Goal: Transaction & Acquisition: Purchase product/service

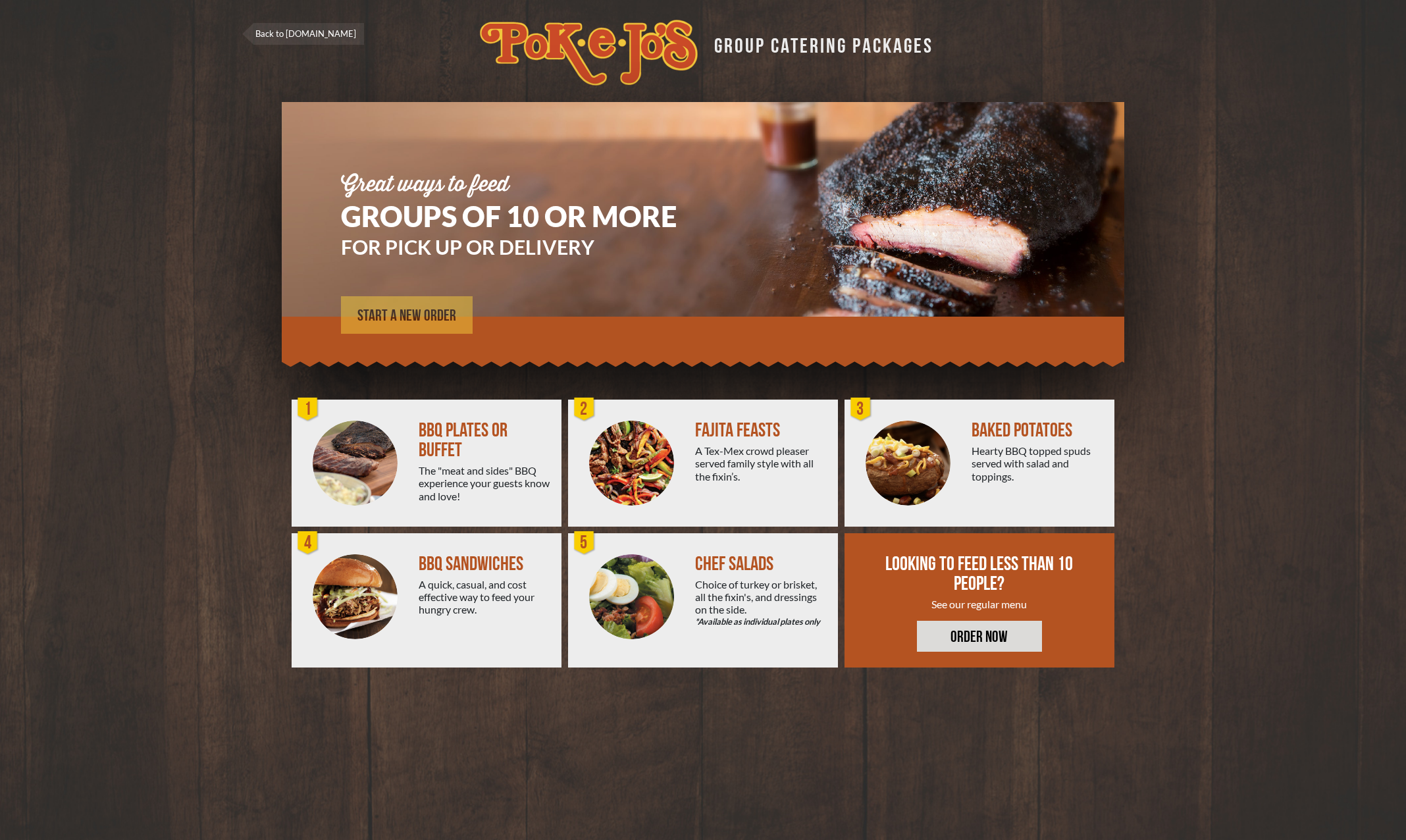
click at [386, 323] on span "START A NEW ORDER" at bounding box center [407, 316] width 98 height 16
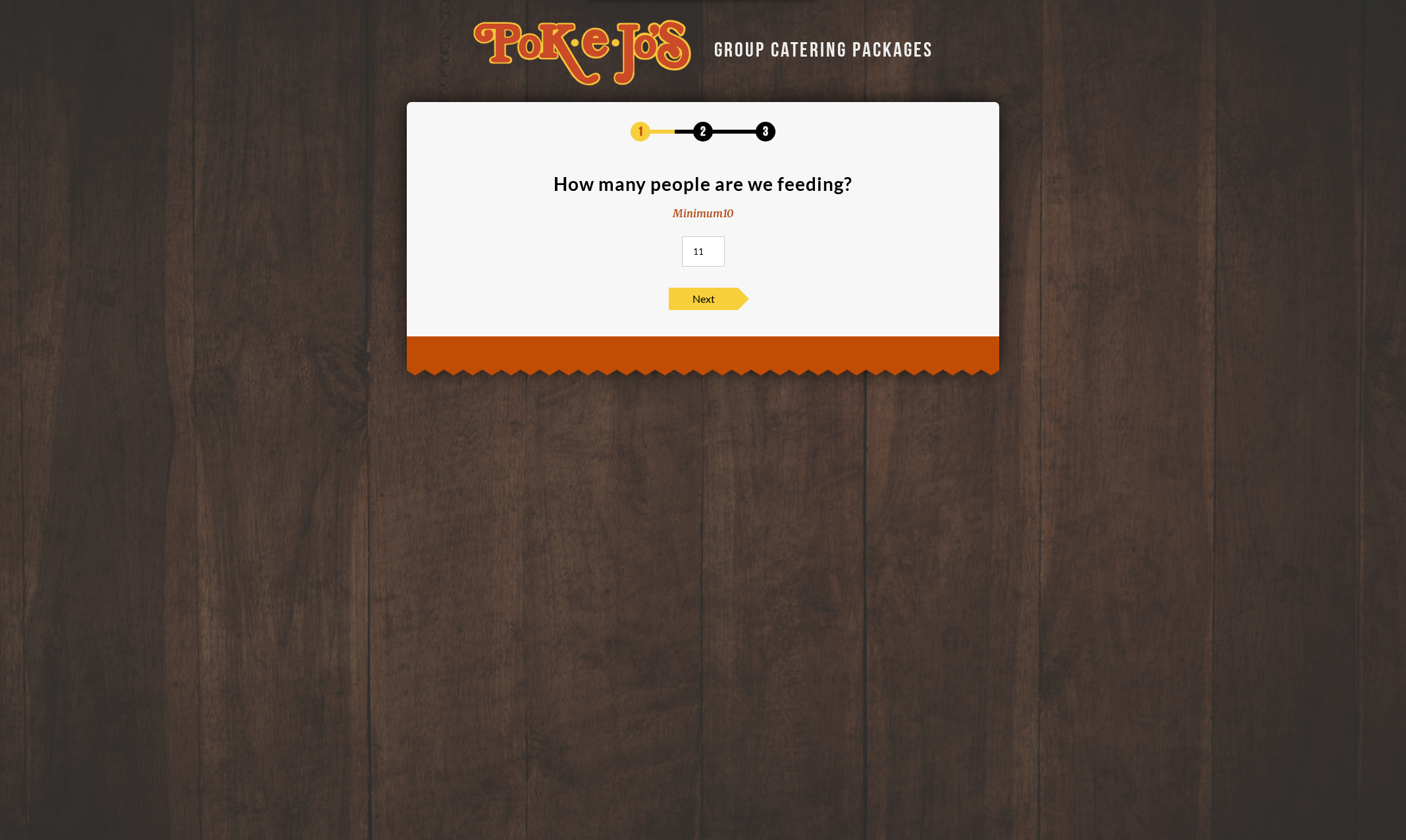
click at [714, 249] on input "11" at bounding box center [703, 252] width 43 height 30
type input "12"
click at [714, 249] on input "12" at bounding box center [703, 252] width 43 height 30
click at [701, 302] on span "Next" at bounding box center [704, 298] width 70 height 23
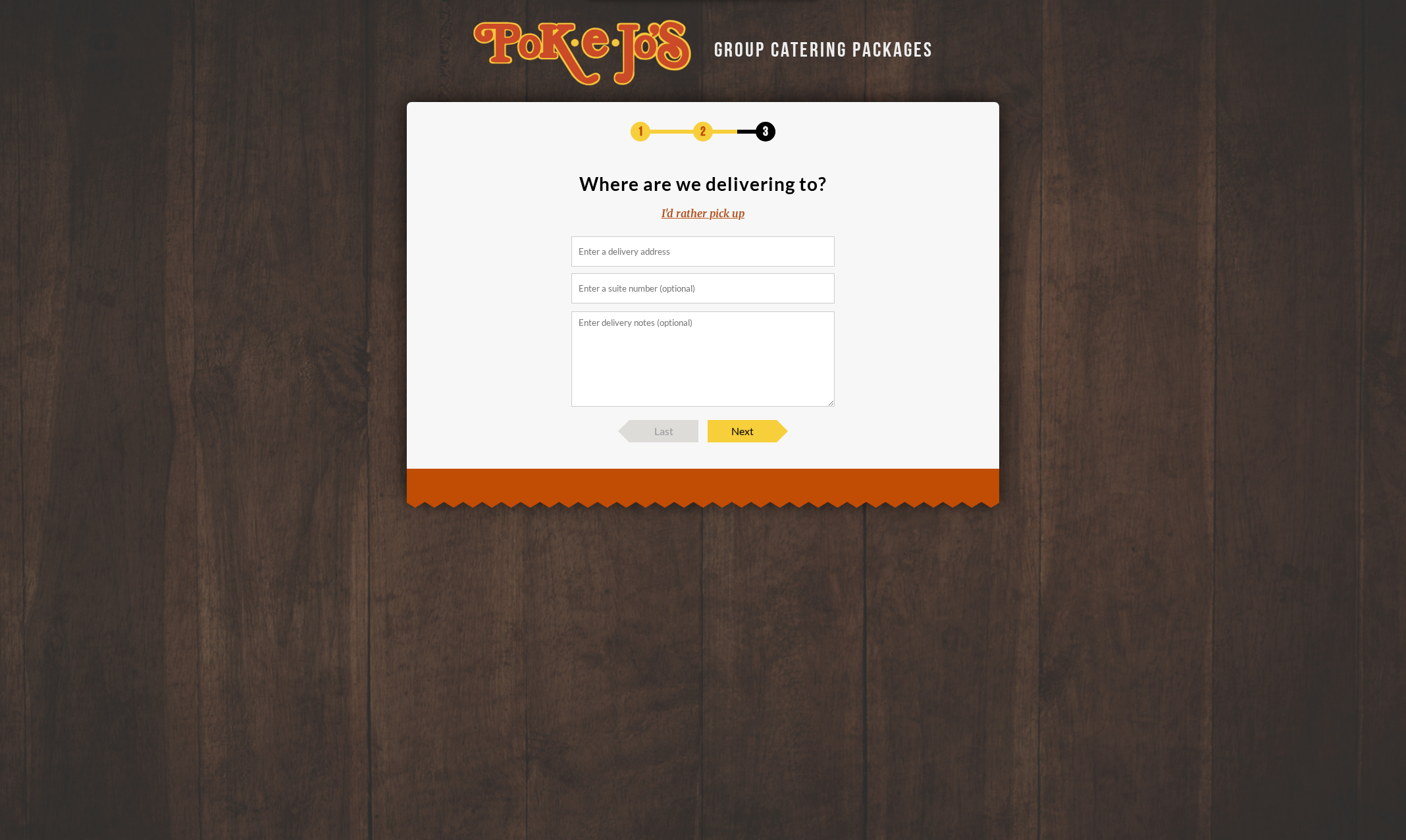
click at [689, 217] on div "I'd rather pick up" at bounding box center [702, 213] width 83 height 15
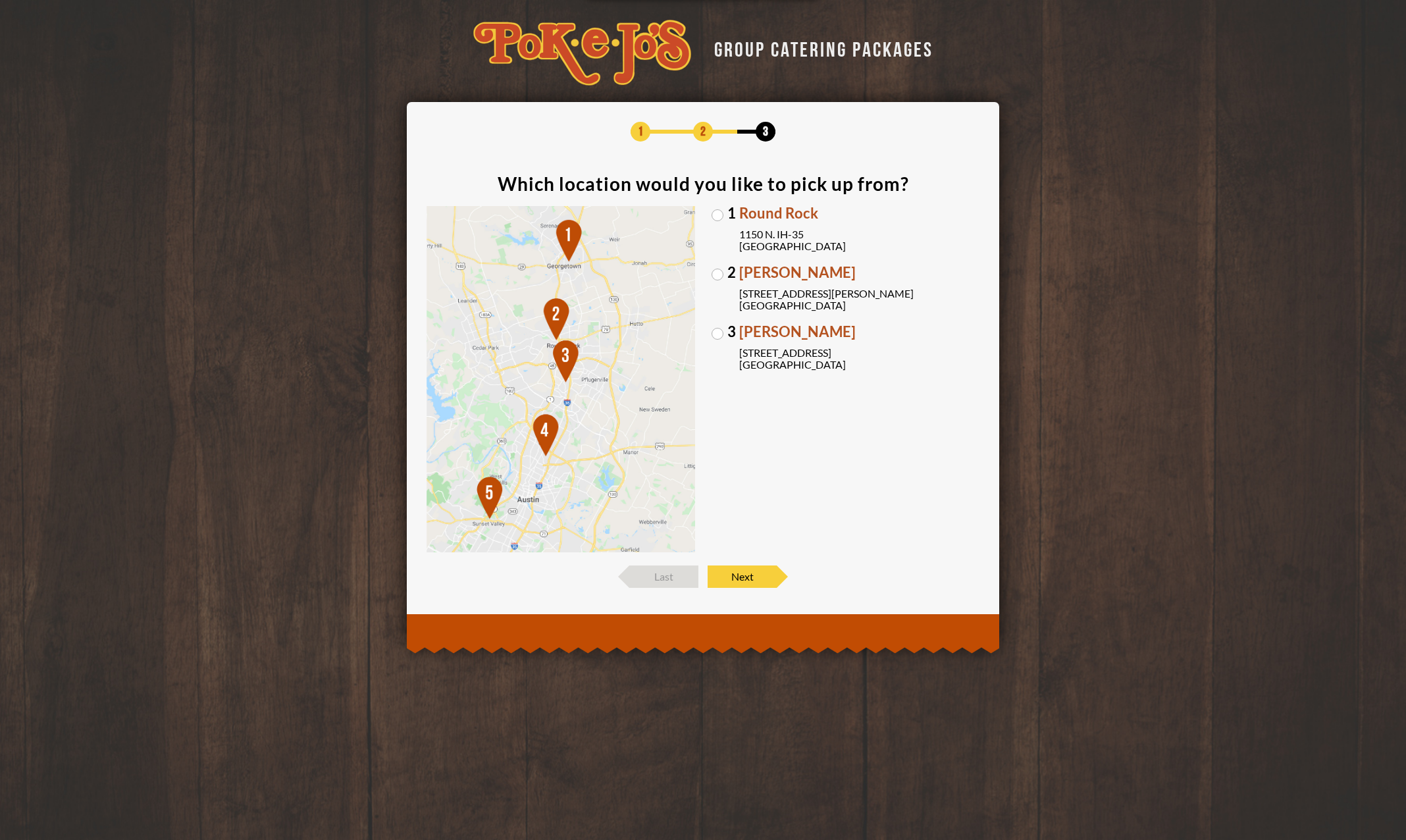
click at [716, 331] on label "3 [PERSON_NAME] [STREET_ADDRESS]" at bounding box center [846, 347] width 268 height 46
click at [0, 0] on input "3 [PERSON_NAME] [STREET_ADDRESS]" at bounding box center [0, 0] width 0 height 0
click at [746, 578] on span "Next" at bounding box center [743, 577] width 70 height 23
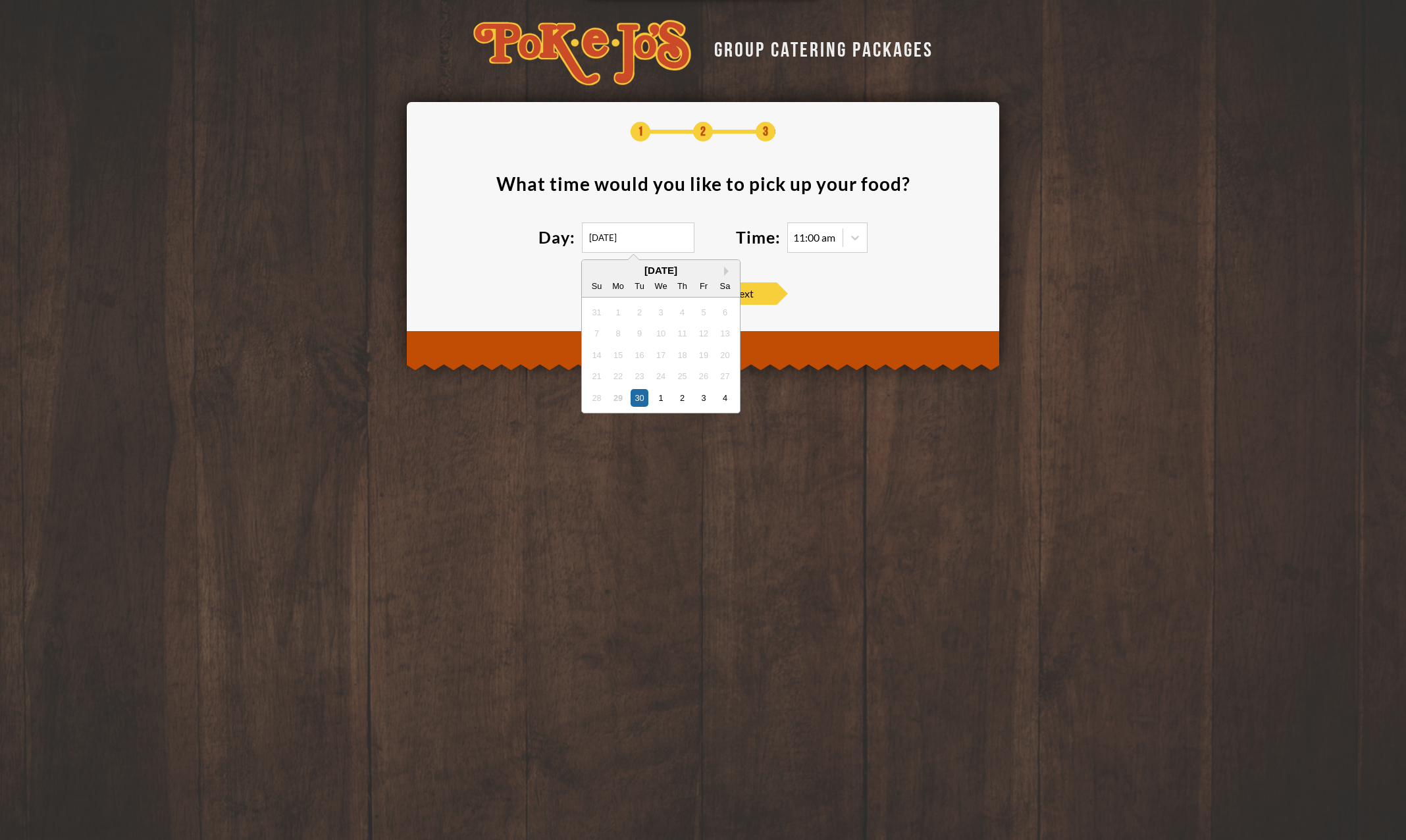
click at [638, 242] on input "[DATE]" at bounding box center [637, 238] width 112 height 30
click at [661, 400] on div "1" at bounding box center [661, 398] width 18 height 18
type input "[DATE]"
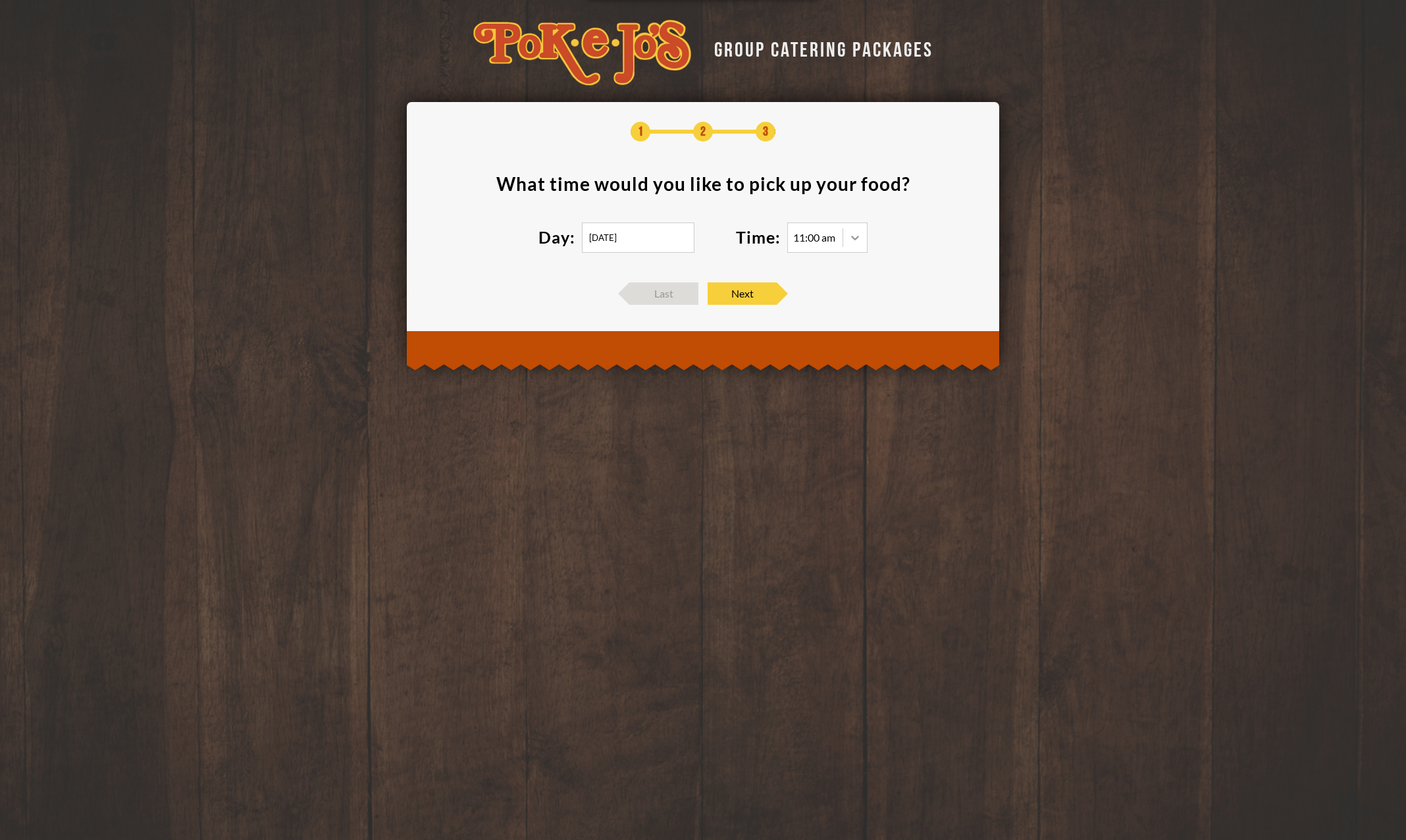
click at [855, 241] on icon at bounding box center [855, 237] width 13 height 13
click at [802, 400] on div "6:00 pm" at bounding box center [827, 402] width 79 height 19
click at [735, 290] on span "Next" at bounding box center [743, 293] width 70 height 23
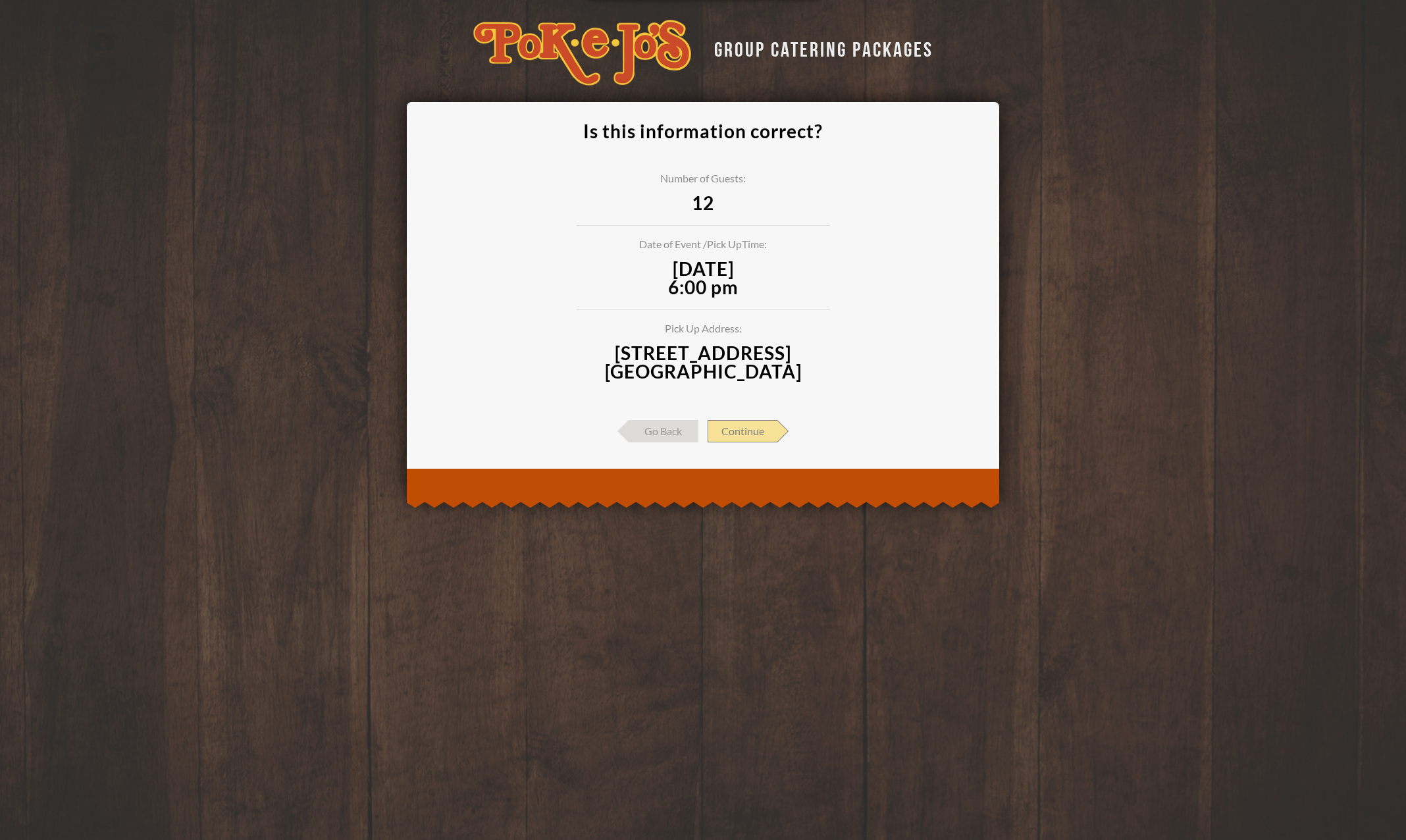
click at [735, 429] on span "Continue" at bounding box center [743, 430] width 70 height 23
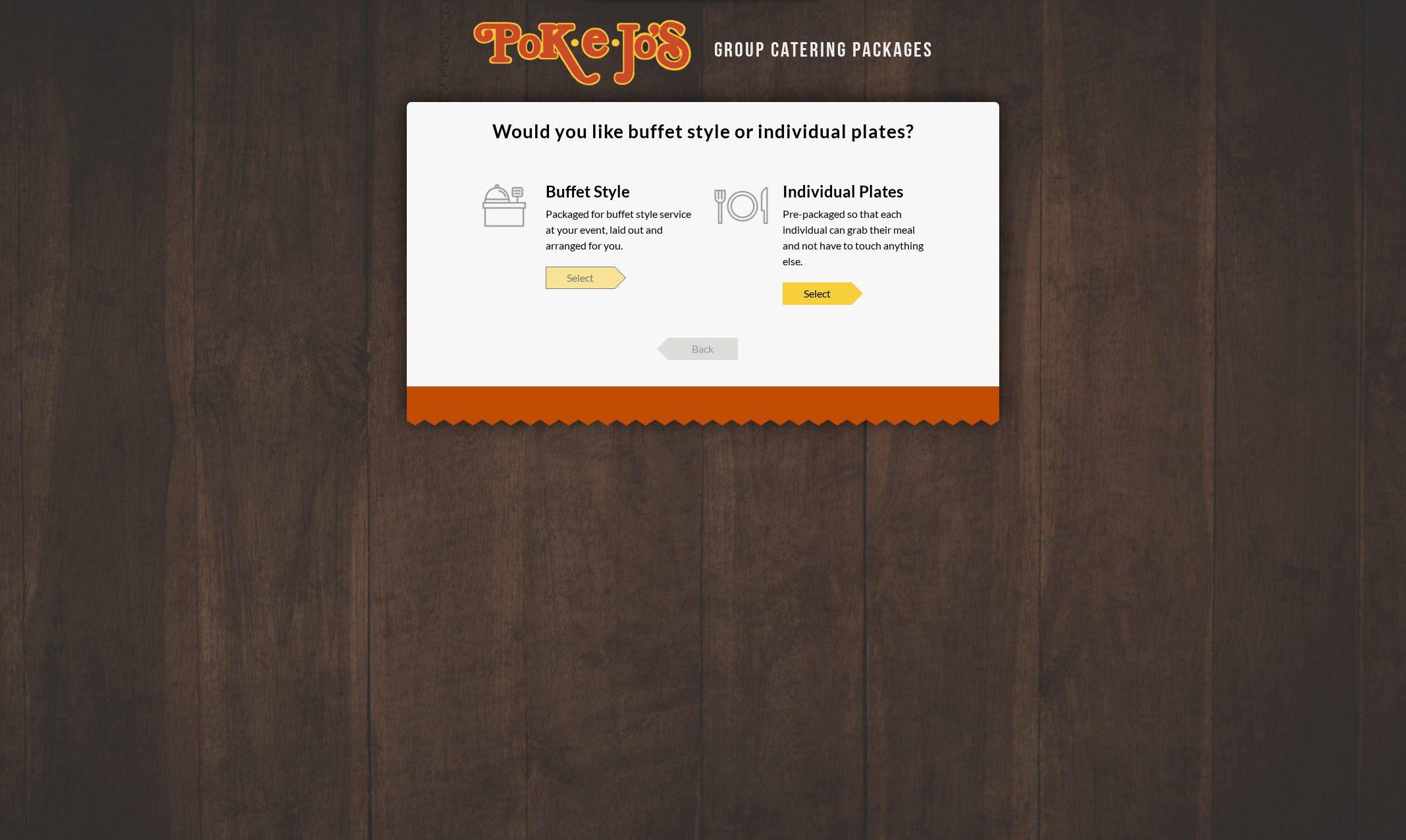
click at [584, 273] on span "Select" at bounding box center [581, 277] width 70 height 23
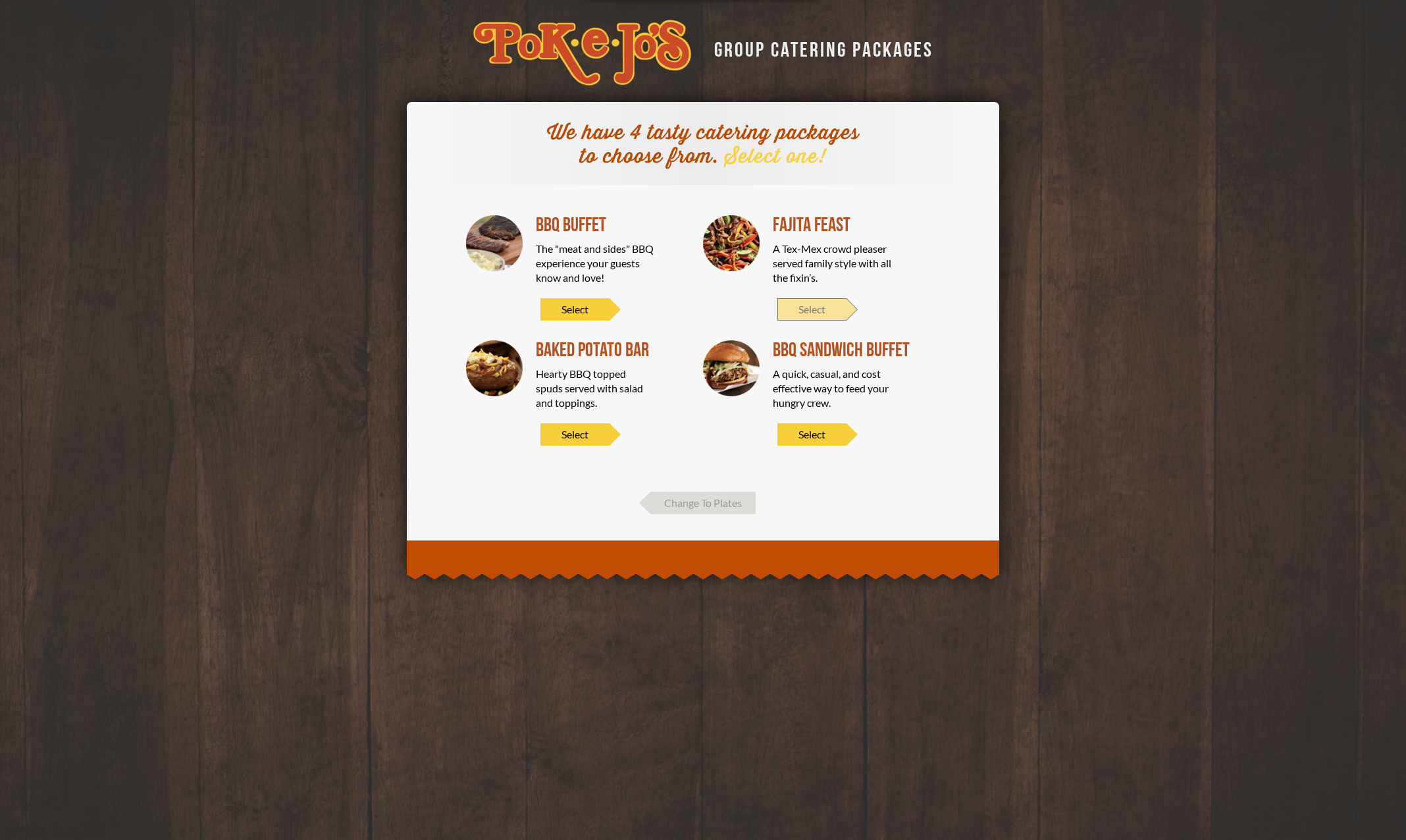
click at [804, 307] on span "Select" at bounding box center [812, 309] width 70 height 23
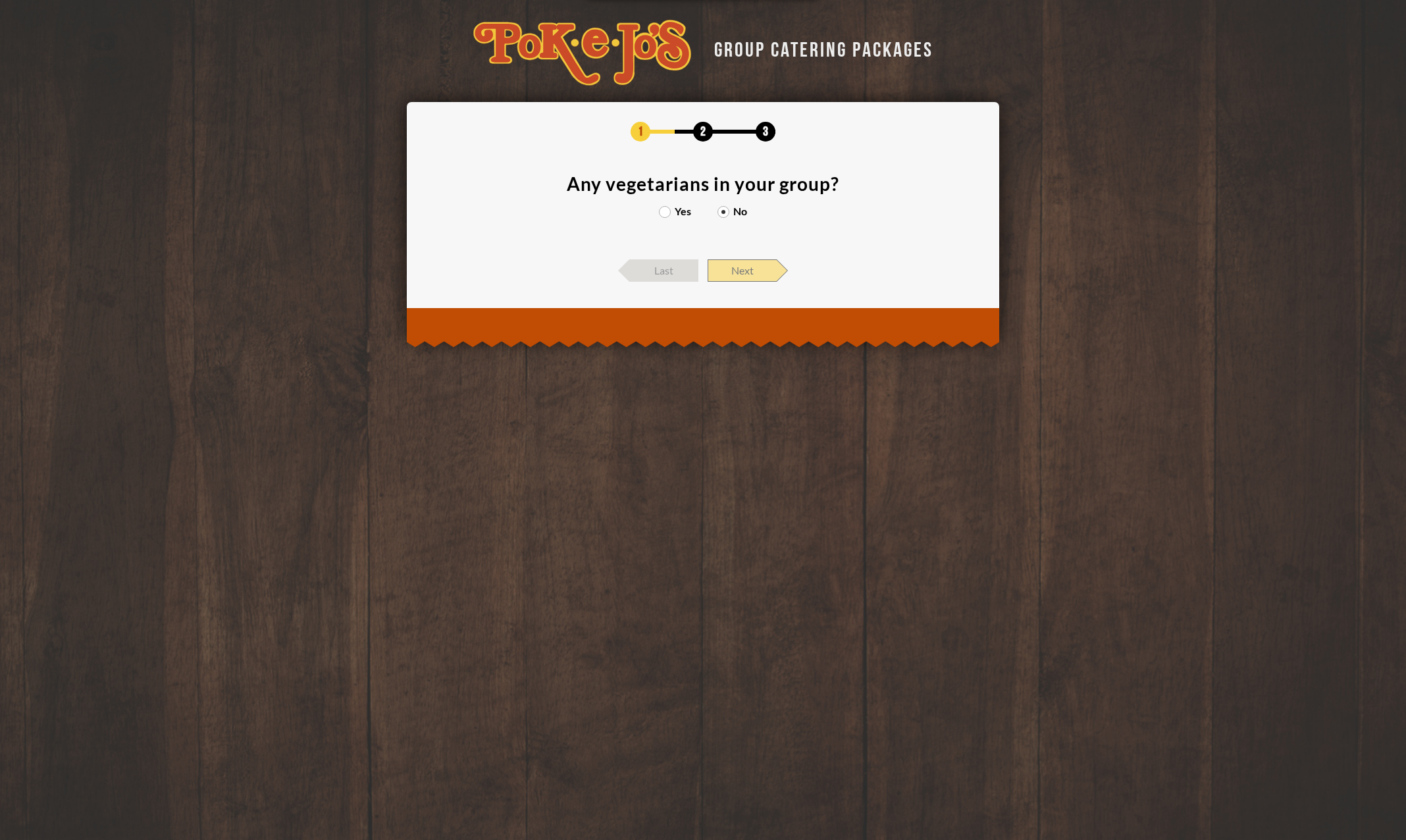
click at [756, 269] on span "Next" at bounding box center [743, 270] width 70 height 23
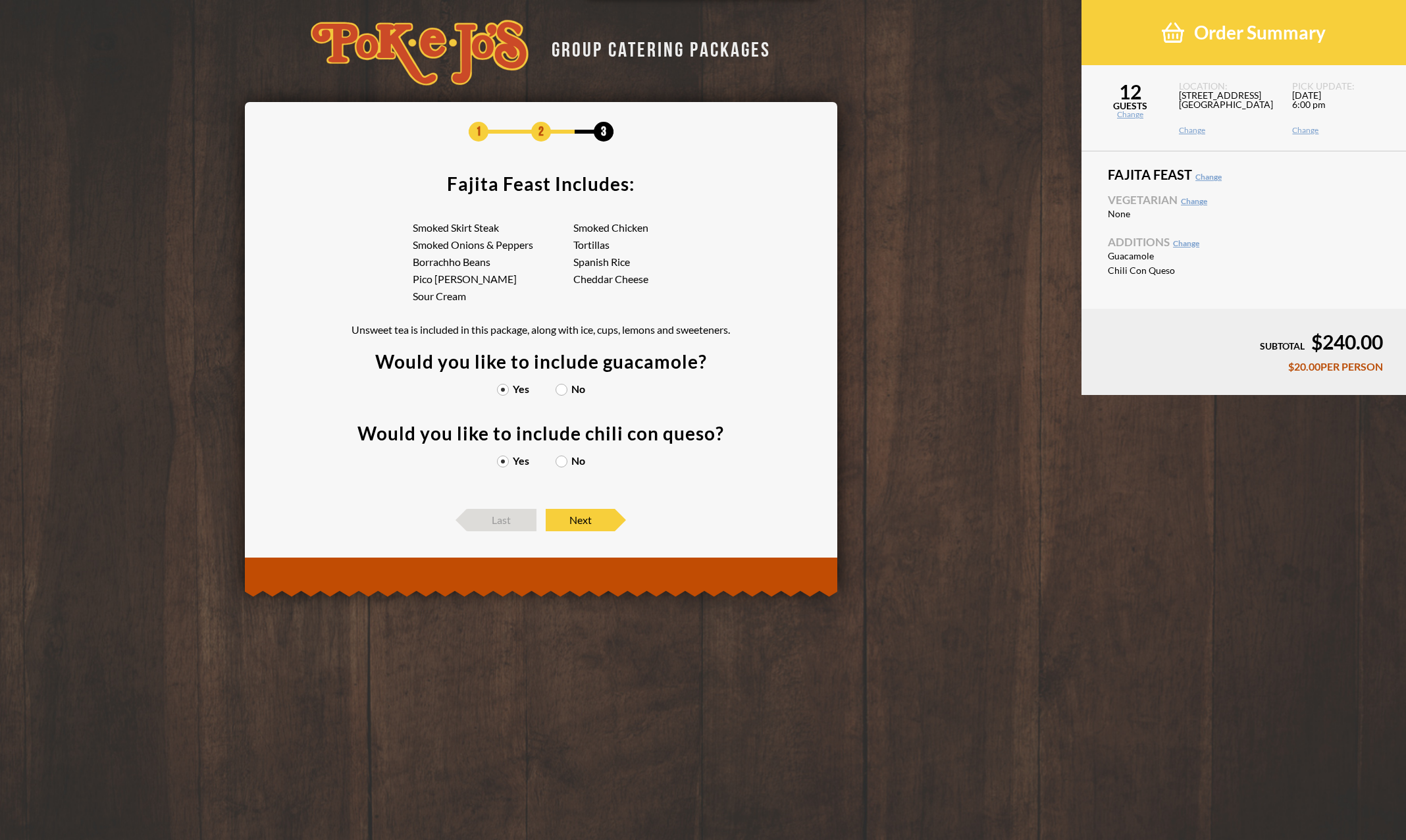
click at [559, 459] on label "No" at bounding box center [571, 460] width 30 height 11
click at [0, 0] on input "No" at bounding box center [0, 0] width 0 height 0
click at [504, 459] on label "Yes" at bounding box center [513, 460] width 32 height 11
click at [0, 0] on input "Yes" at bounding box center [0, 0] width 0 height 0
click at [563, 459] on label "No" at bounding box center [571, 460] width 30 height 11
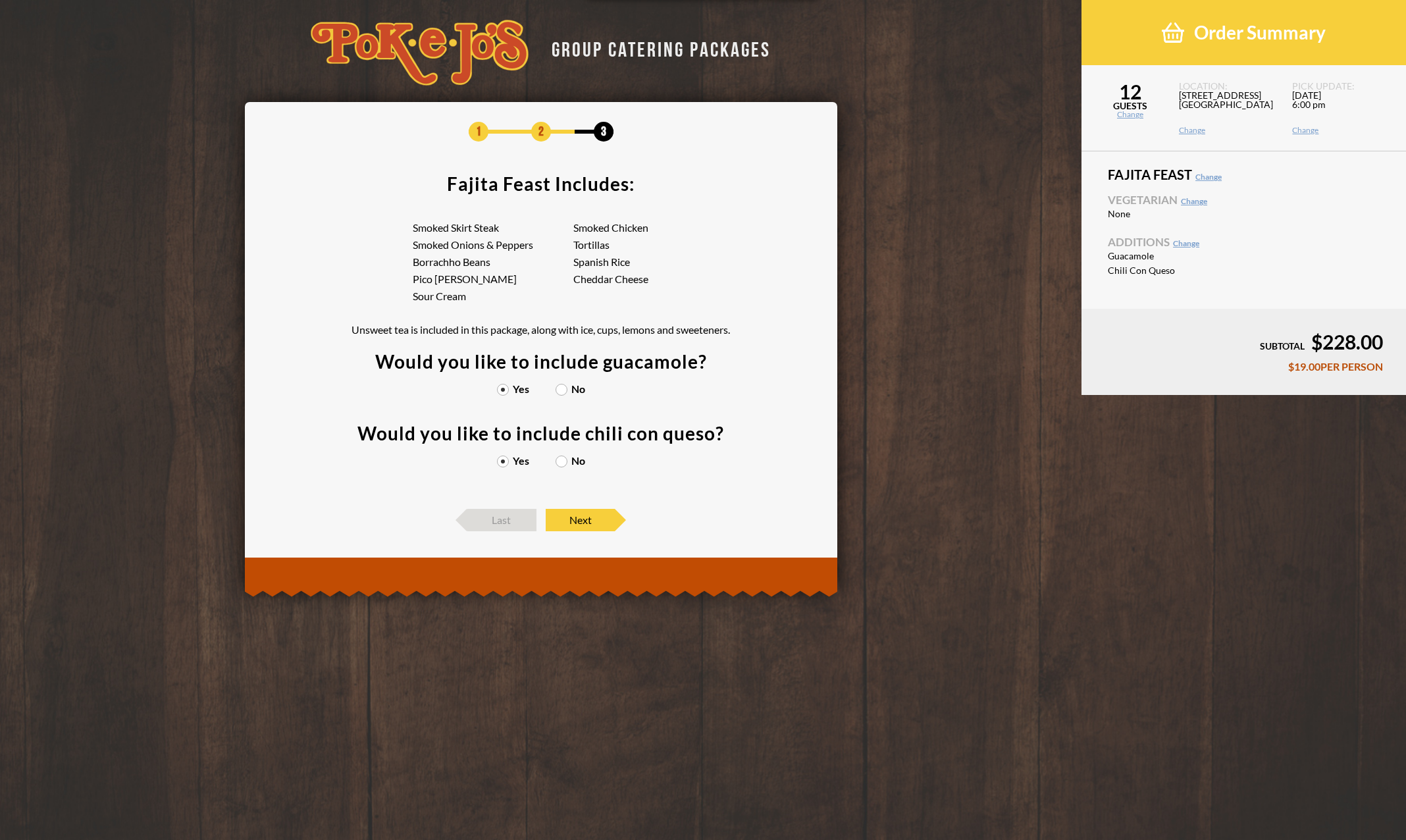
click at [0, 0] on input "No" at bounding box center [0, 0] width 0 height 0
click at [502, 461] on label "Yes" at bounding box center [513, 460] width 32 height 11
click at [0, 0] on input "Yes" at bounding box center [0, 0] width 0 height 0
click at [580, 521] on span "Next" at bounding box center [581, 520] width 70 height 23
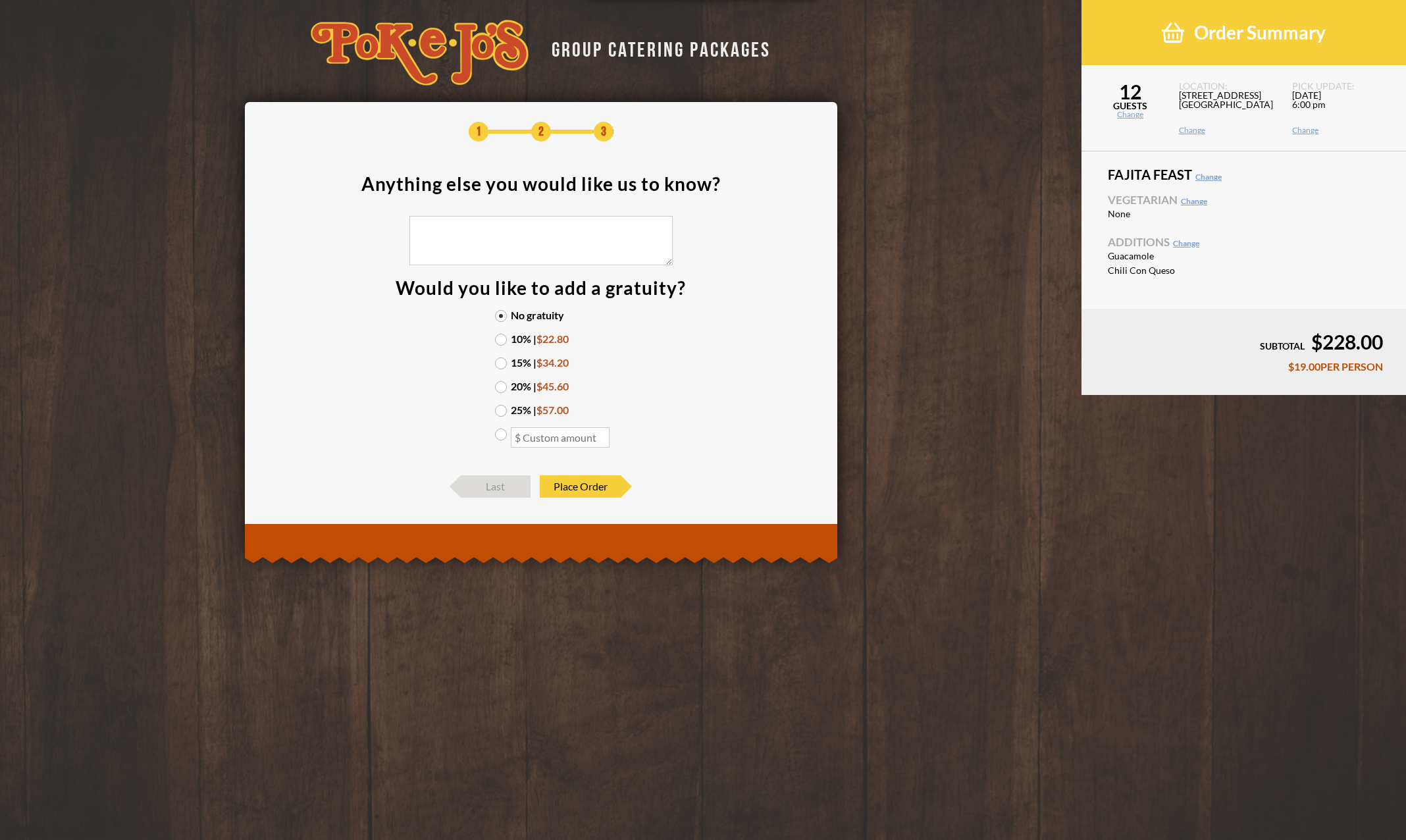
click at [434, 222] on textarea at bounding box center [541, 241] width 264 height 50
drag, startPoint x: 415, startPoint y: 226, endPoint x: 501, endPoint y: 213, distance: 87.0
click at [486, 223] on textarea "No ice is needed" at bounding box center [541, 241] width 264 height 50
drag, startPoint x: 420, startPoint y: 223, endPoint x: 427, endPoint y: 225, distance: 7.3
click at [424, 225] on textarea "ICE is not needed." at bounding box center [541, 241] width 264 height 50
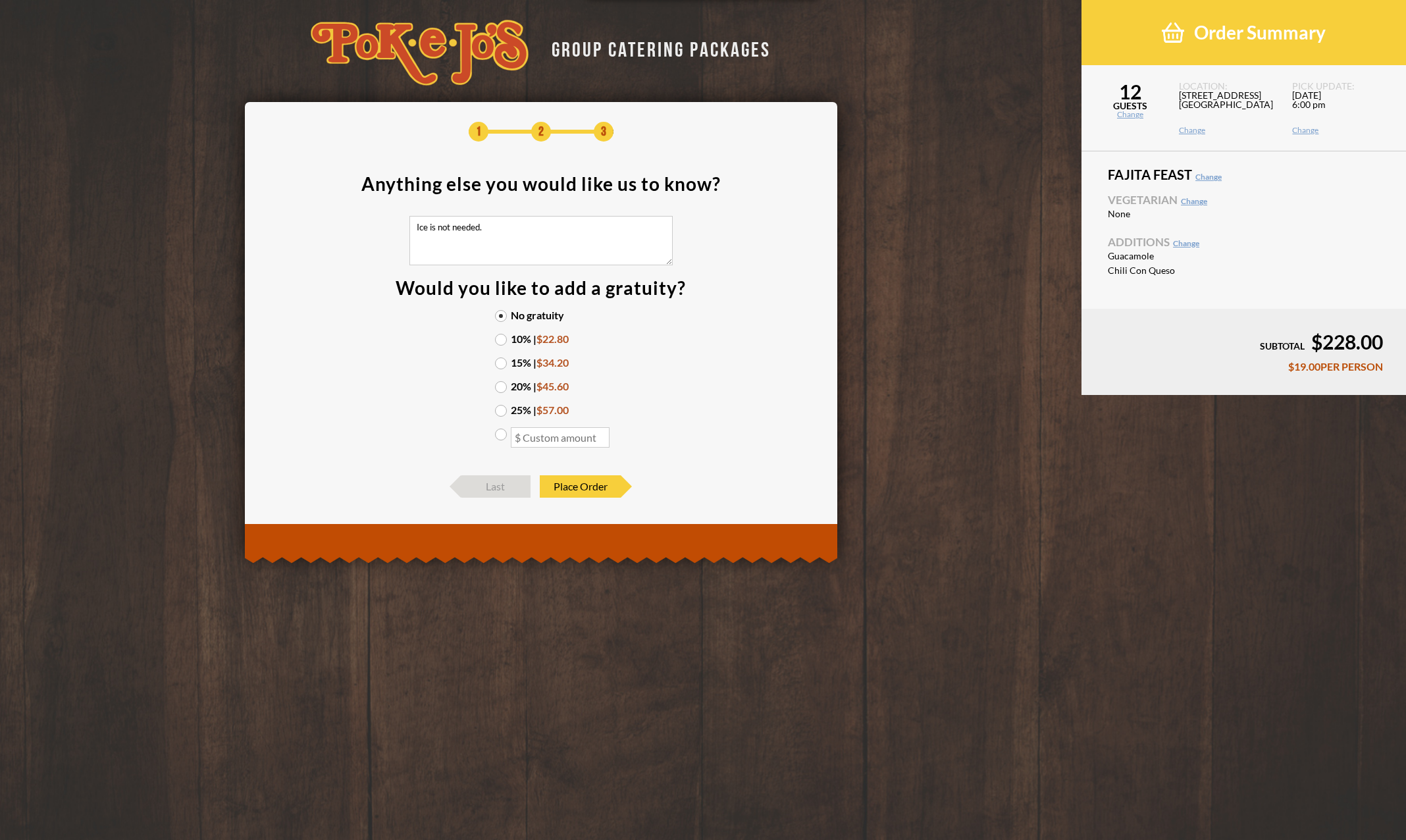
type textarea "Ice is not needed."
click at [501, 362] on label "15% | $34.20" at bounding box center [541, 363] width 92 height 11
click at [0, 0] on input "15% | $34.20" at bounding box center [0, 0] width 0 height 0
click at [1387, 181] on div "Fajita Feast Change Vegetarian Change None Additions Change Guacamole Chili Con…" at bounding box center [1244, 230] width 324 height 157
click at [576, 486] on span "Place Order" at bounding box center [580, 486] width 81 height 23
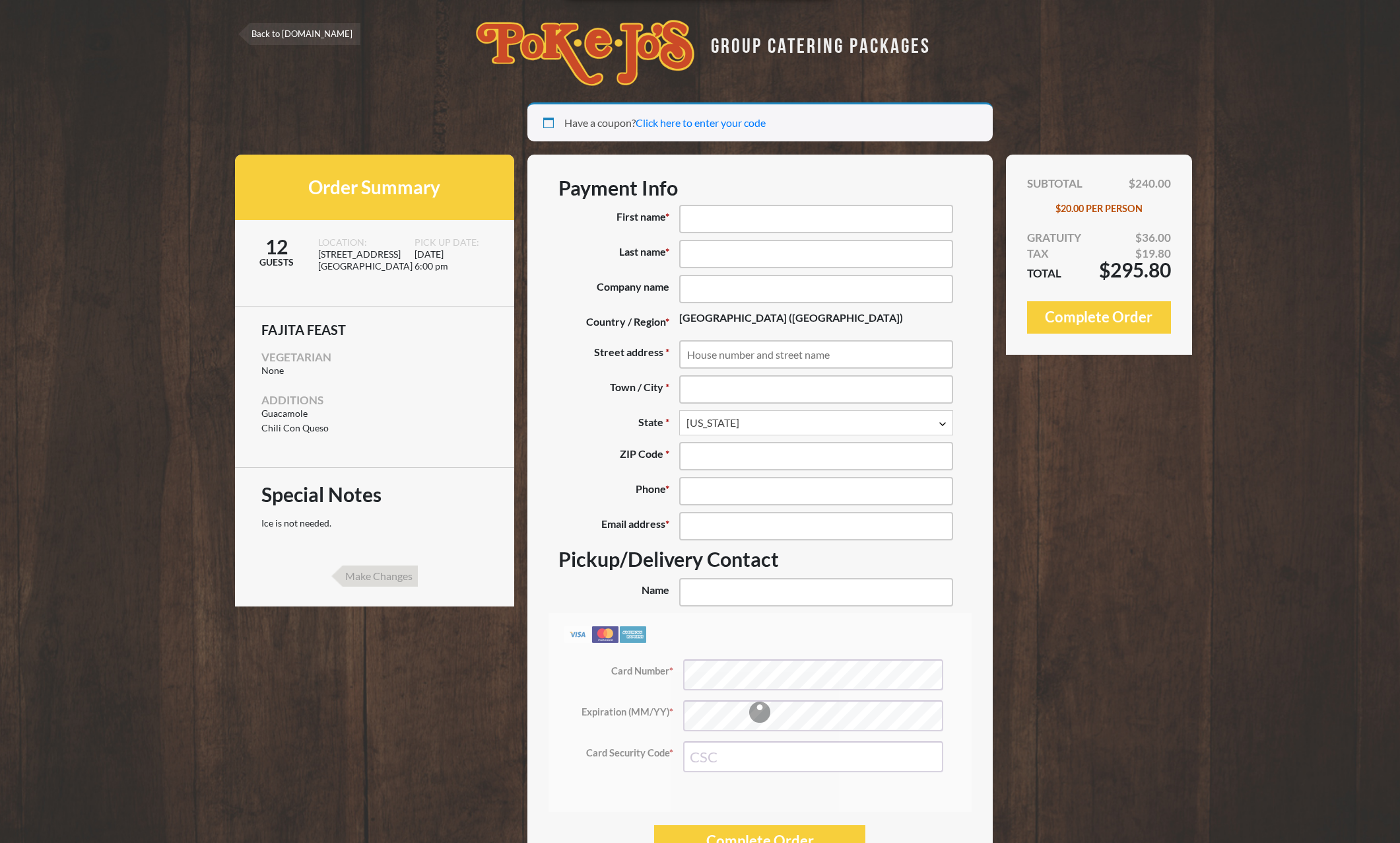
select select "TX"
click at [717, 211] on input "First name *" at bounding box center [816, 218] width 274 height 28
type input "Mike"
type input "Middleton"
type input "(151) 259-6725"
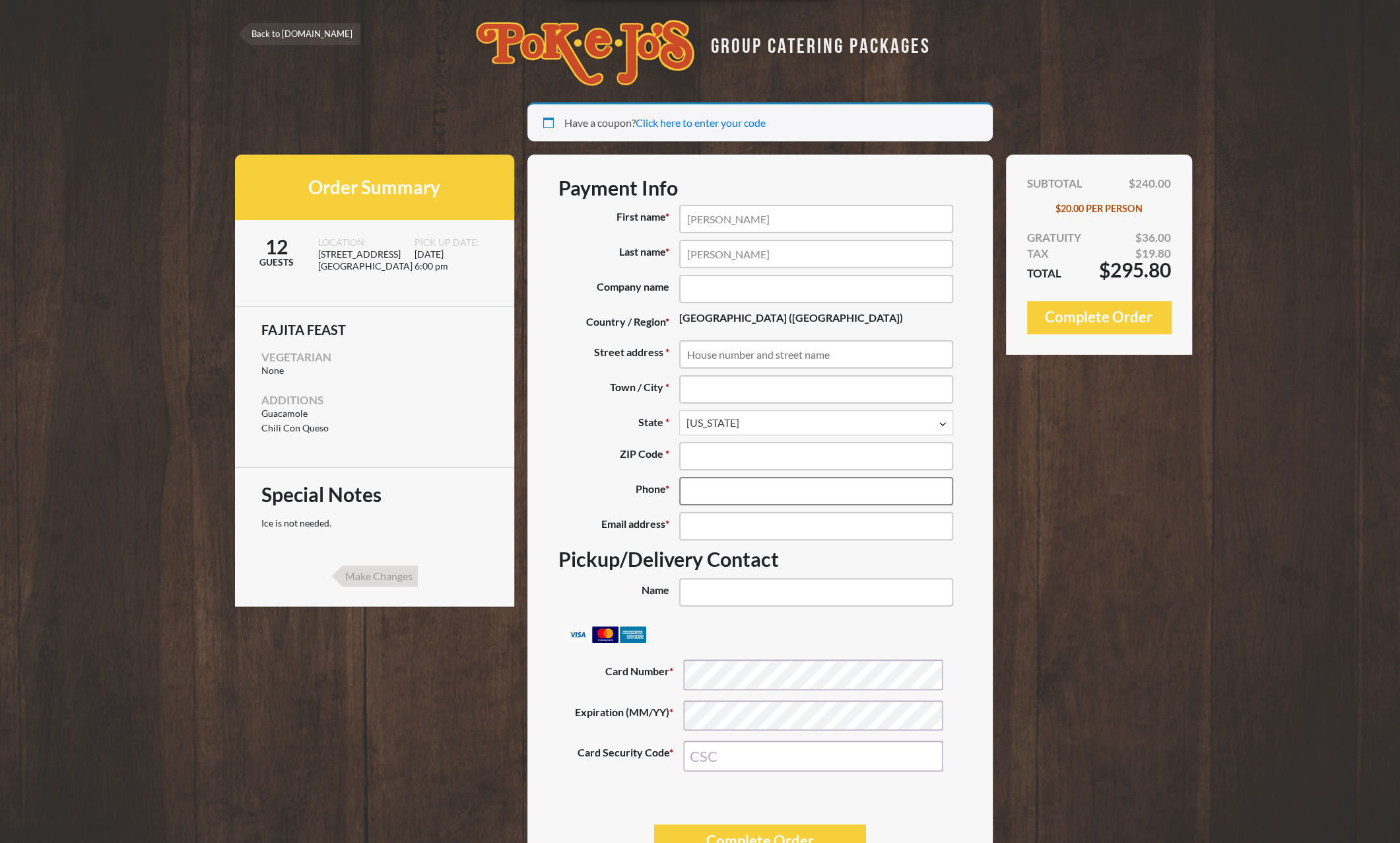
type input "mmiddleton1@austin.rr.com"
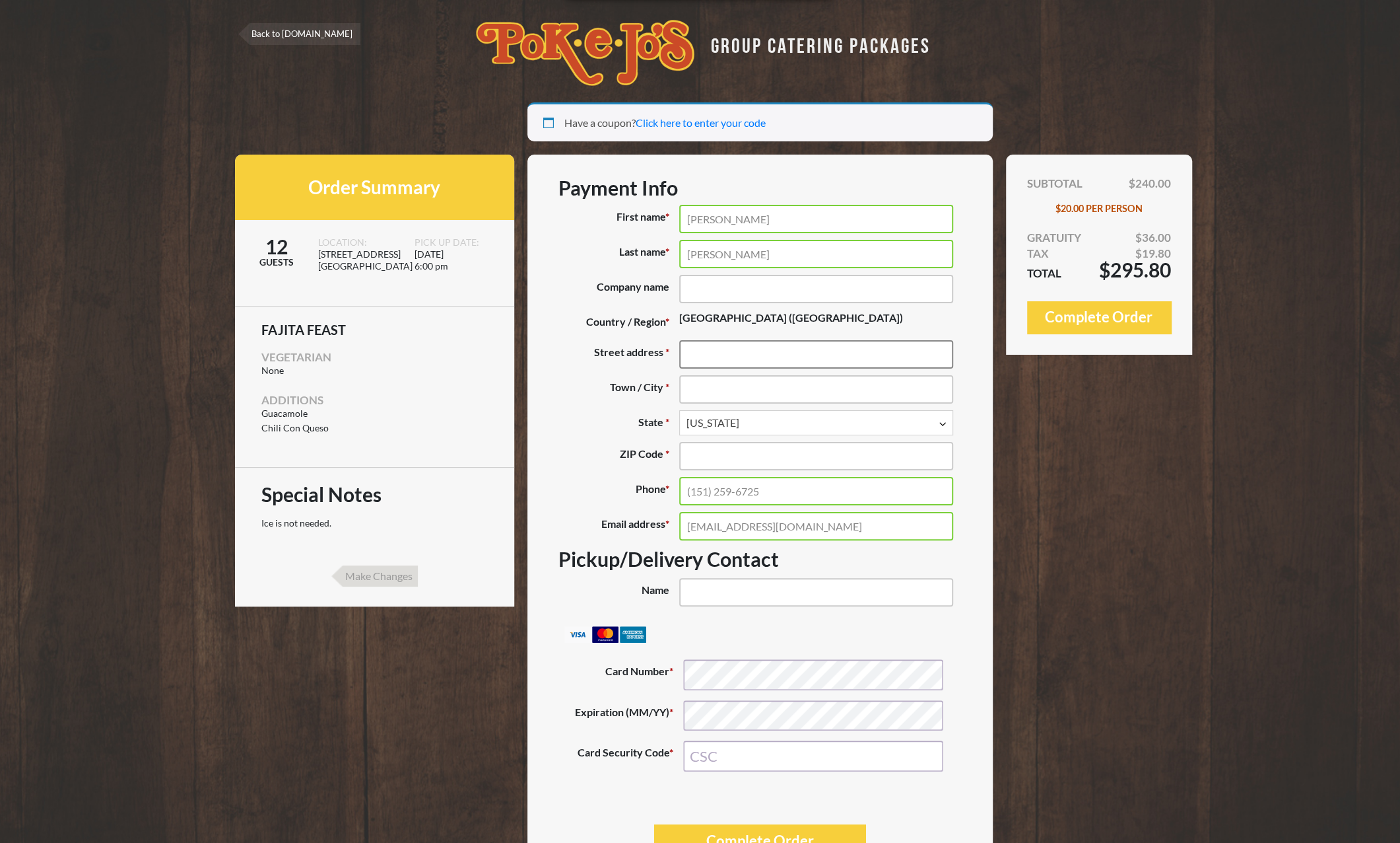
click at [695, 355] on input "Street address *" at bounding box center [816, 354] width 274 height 28
type input "733 Shiny Rock Dr."
type input "***-**-1882"
type input "Austin"
type input "78748"
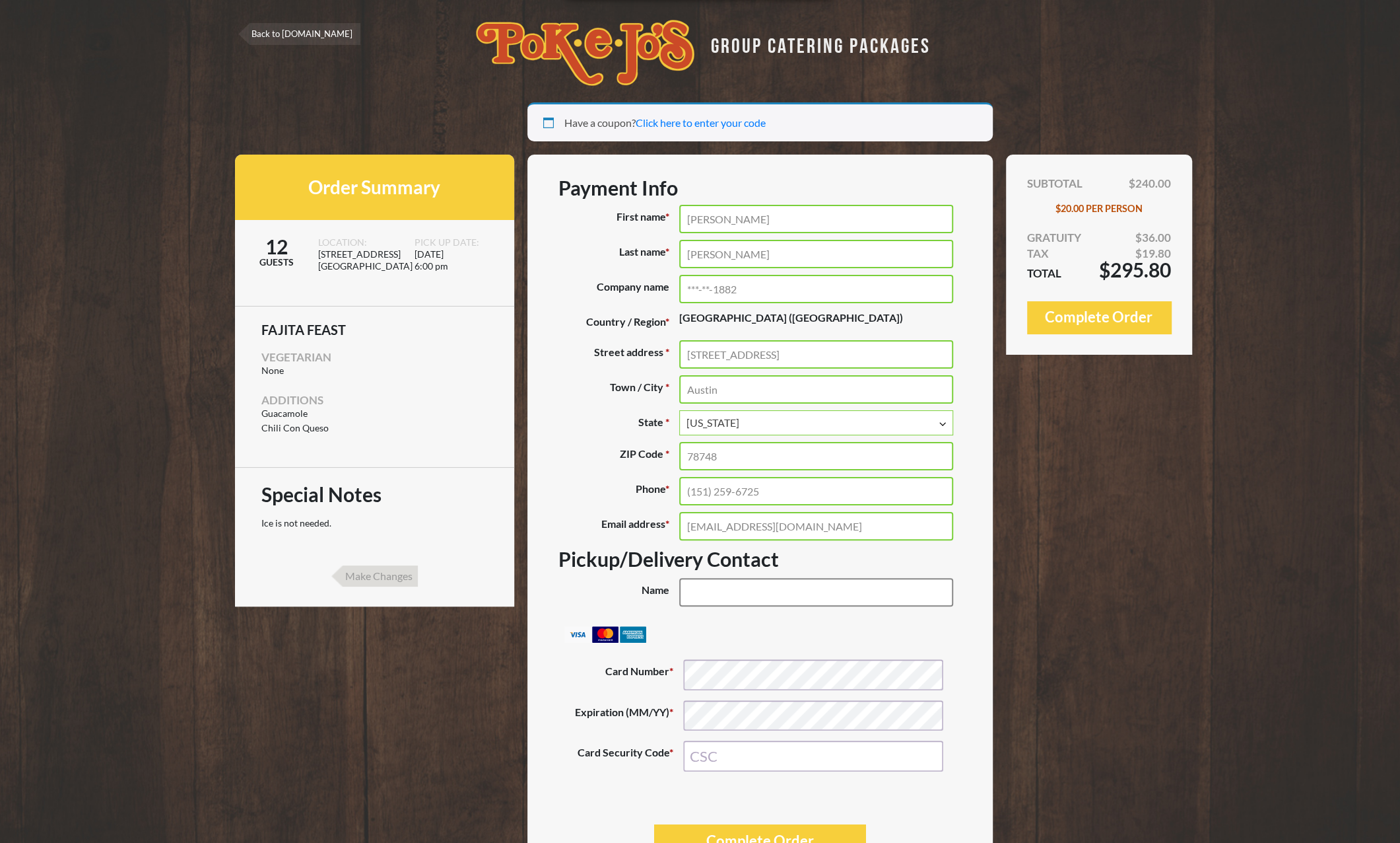
click at [730, 590] on input "Name (optional)" at bounding box center [816, 592] width 274 height 28
type input "Mike Middleton"
click at [536, 466] on form "Payment Info First name * Mike Last name * Middleton Company name (optional) **…" at bounding box center [760, 517] width 466 height 724
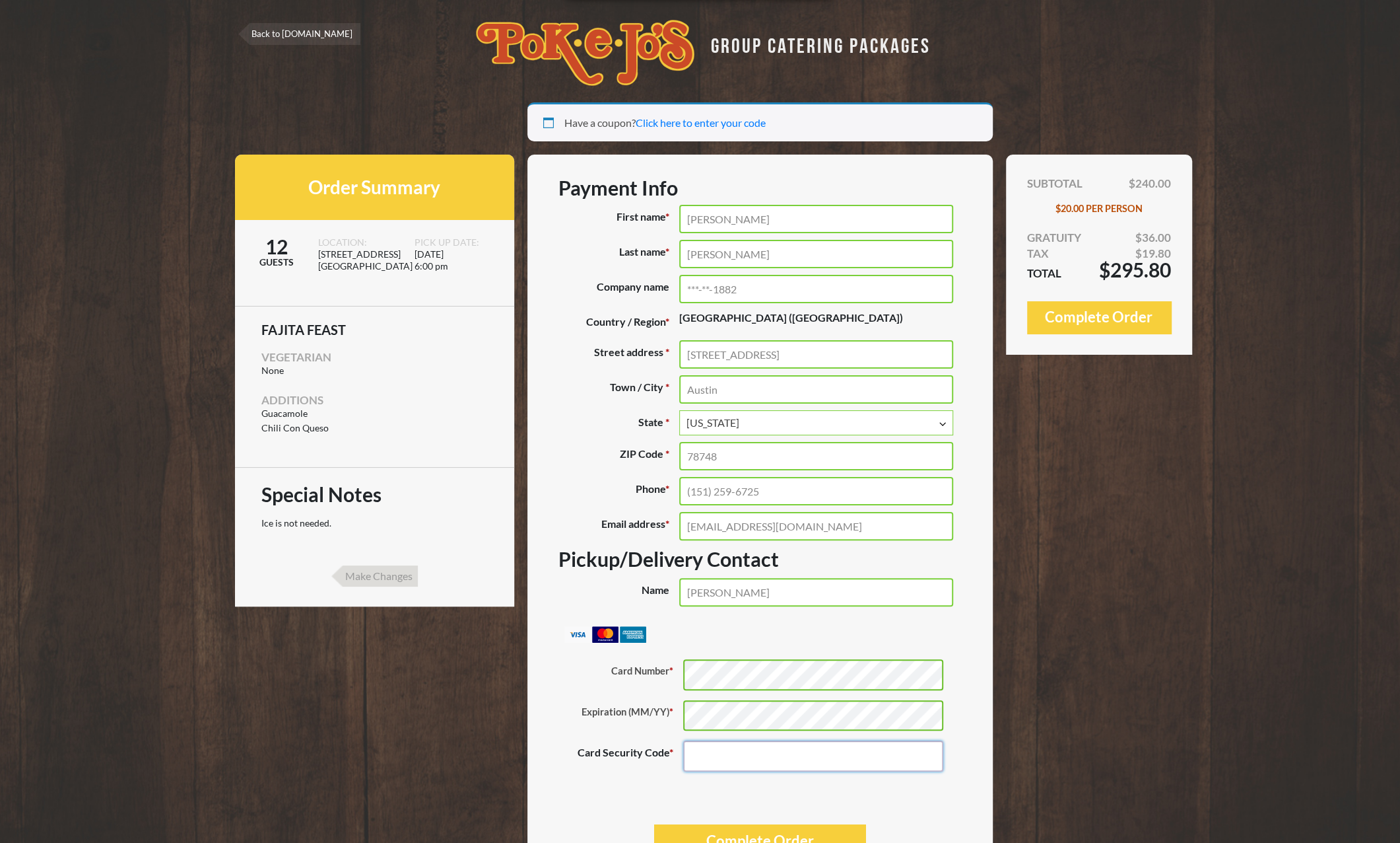
click at [718, 757] on input "Card Security Code *" at bounding box center [813, 755] width 260 height 31
type input "8224"
click at [756, 631] on li "Pay securely using your credit card. Payment Info Card Number * Expiration (MM/…" at bounding box center [760, 712] width 402 height 178
drag, startPoint x: 744, startPoint y: 284, endPoint x: 687, endPoint y: 284, distance: 57.0
click at [687, 284] on input "***-**-1882" at bounding box center [816, 288] width 274 height 28
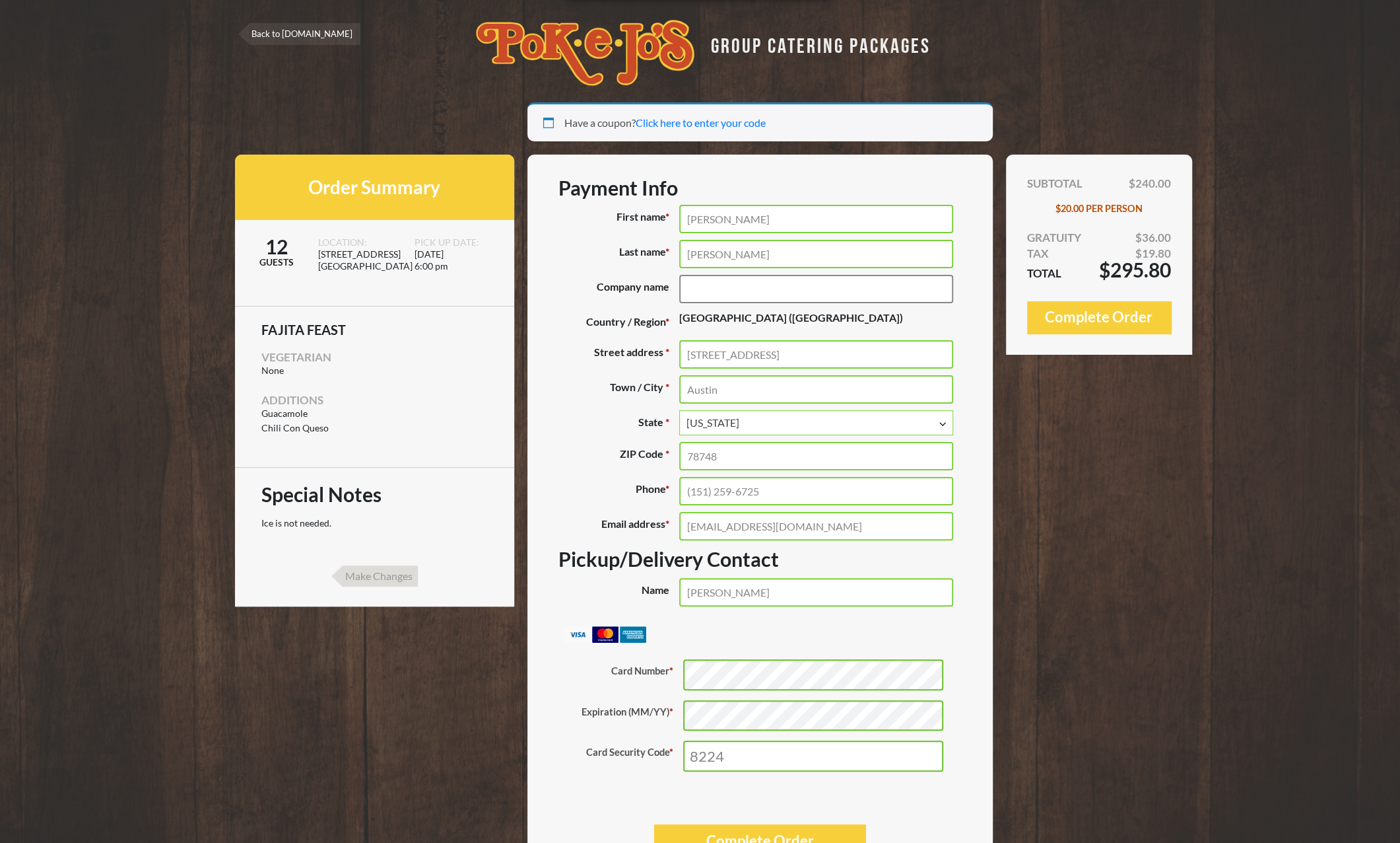
scroll to position [70, 0]
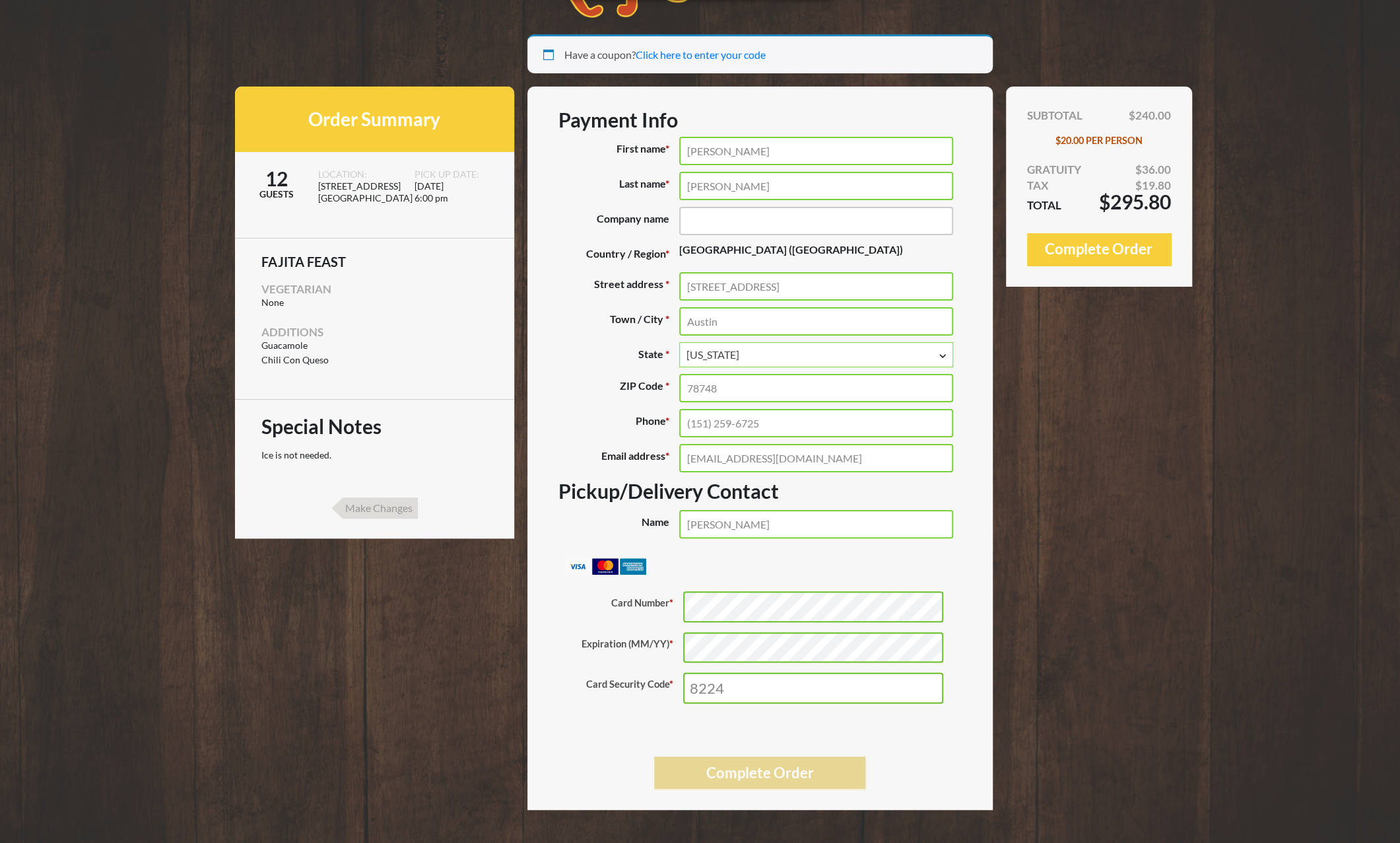
click at [761, 775] on button "Complete Order" at bounding box center [760, 772] width 212 height 32
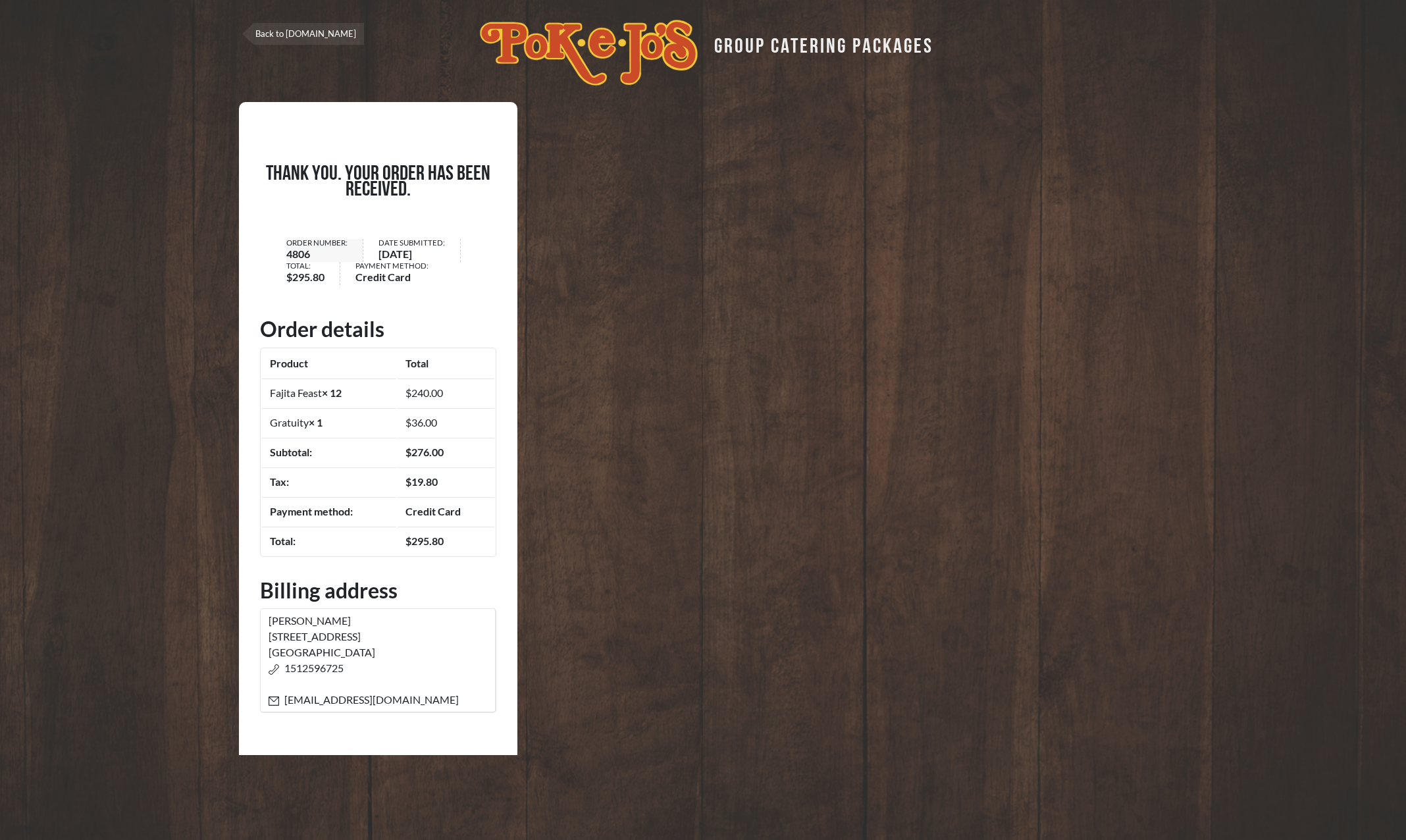
click at [280, 34] on link "Back to [DOMAIN_NAME]" at bounding box center [303, 34] width 122 height 22
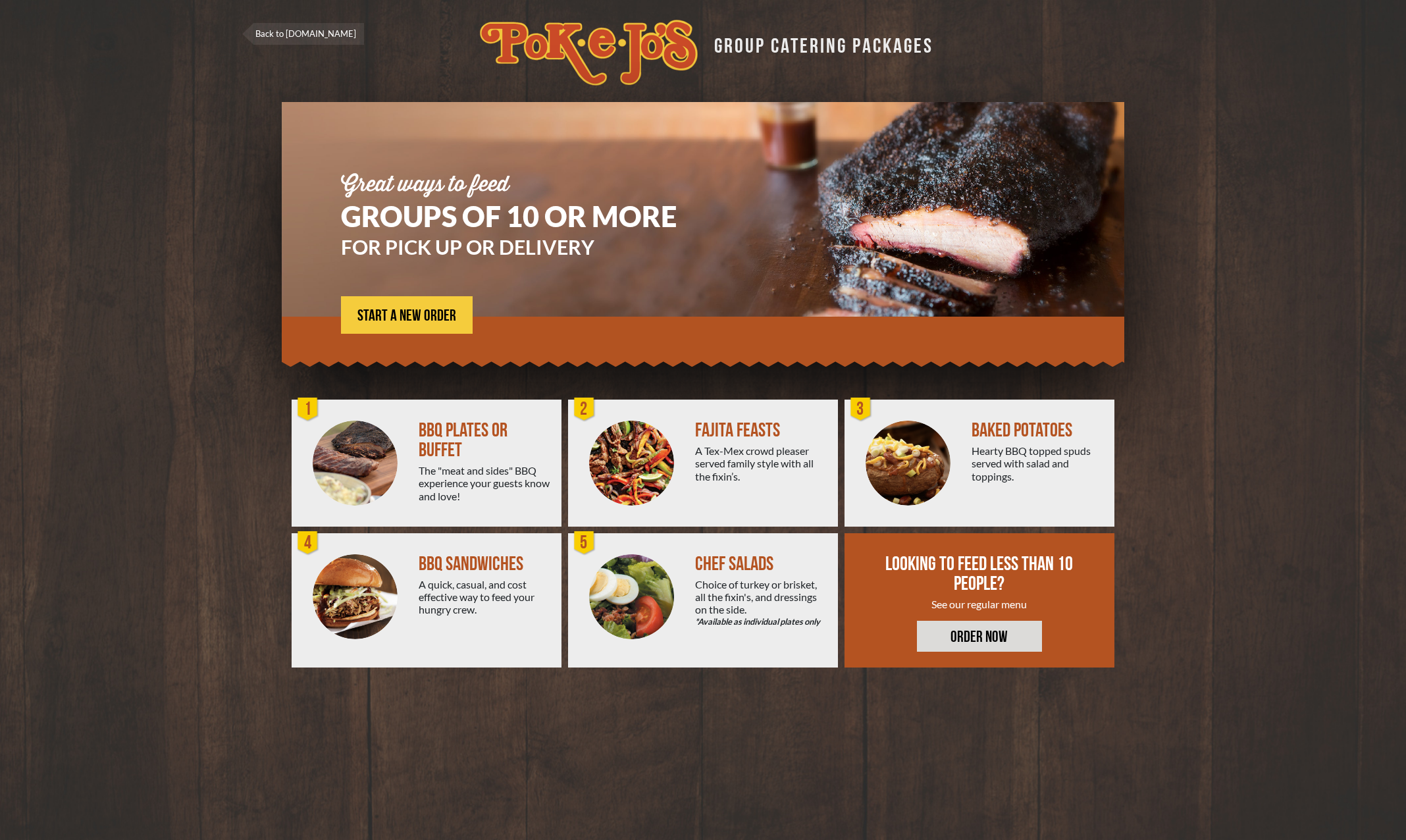
click at [659, 448] on img at bounding box center [631, 462] width 85 height 84
click at [582, 402] on div "2" at bounding box center [585, 410] width 26 height 26
click at [586, 408] on div "2" at bounding box center [585, 410] width 26 height 26
click at [677, 447] on div at bounding box center [631, 463] width 127 height 127
